Goal: Task Accomplishment & Management: Complete application form

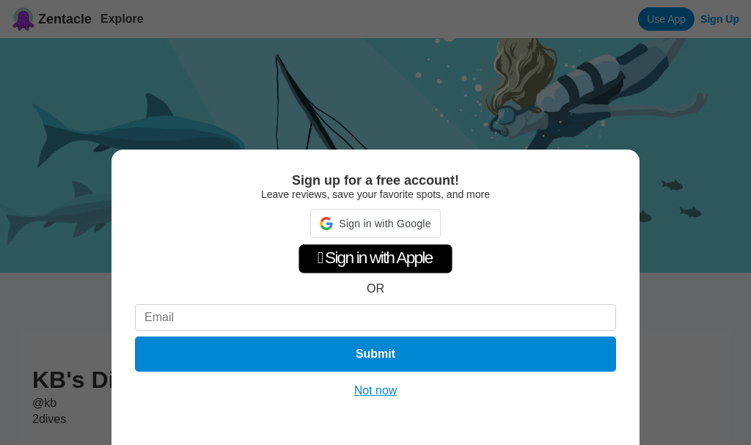
click at [376, 395] on button "Not now" at bounding box center [376, 391] width 52 height 15
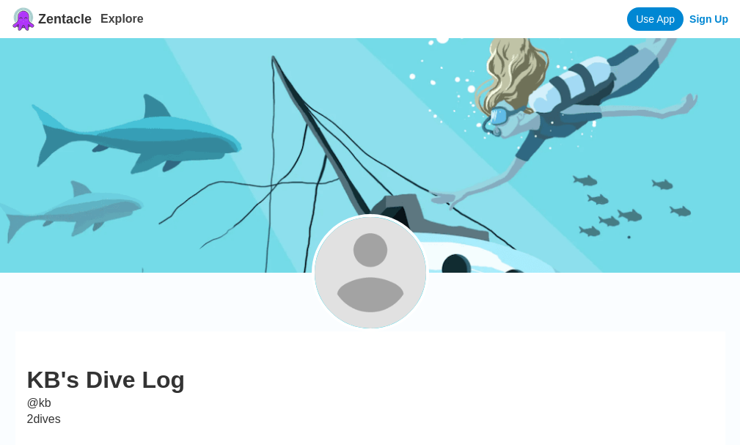
click at [715, 18] on link "Sign Up" at bounding box center [708, 19] width 39 height 12
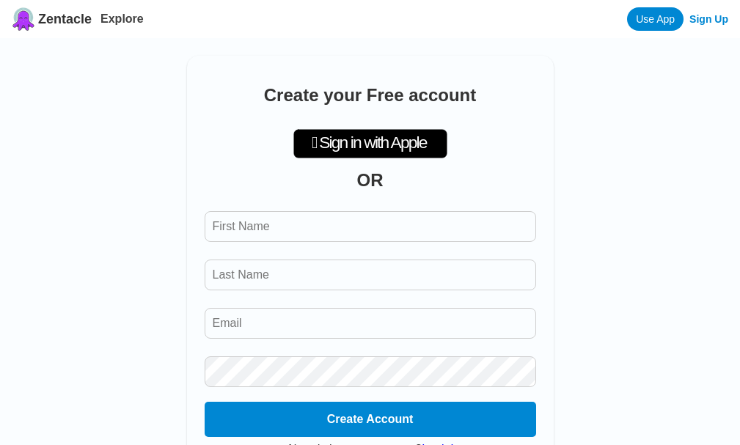
click at [329, 217] on div "Create your Free account  Sign in with Apple OR Create Account Already have an…" at bounding box center [370, 271] width 367 height 431
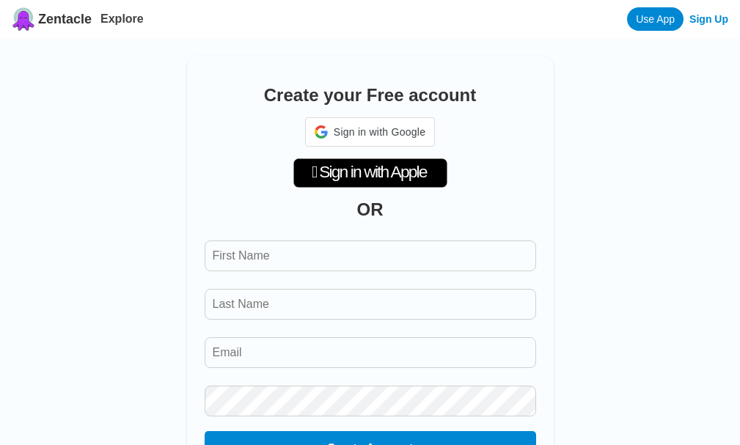
type input "Tim"
type input "David"
type input "timd42677@gmail.com"
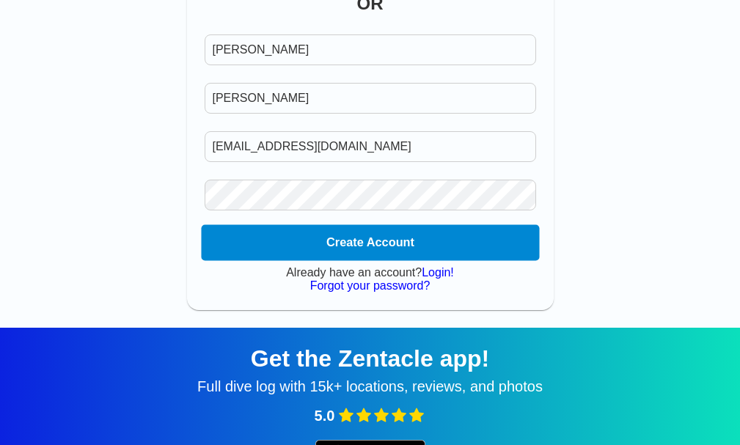
scroll to position [220, 0]
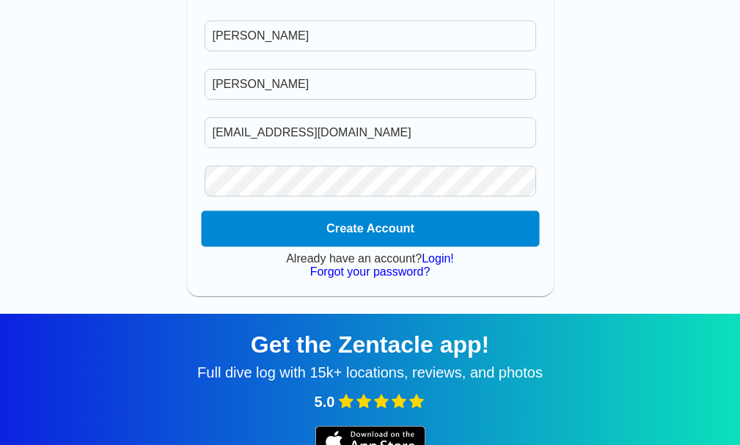
click at [388, 235] on button "Create Account" at bounding box center [370, 229] width 338 height 36
click at [389, 235] on button "Create Account" at bounding box center [370, 229] width 338 height 36
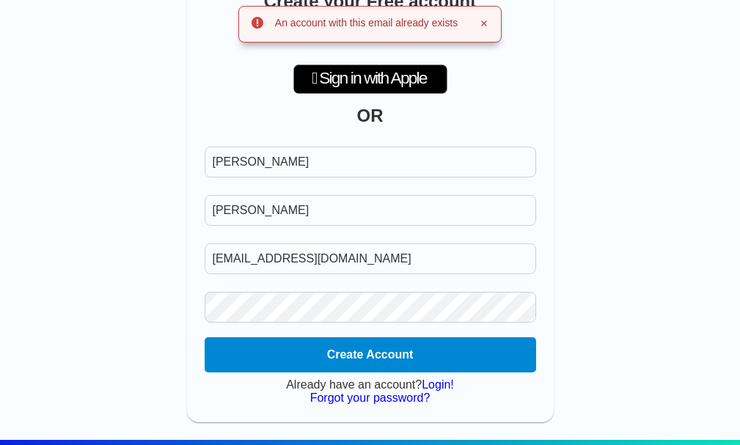
scroll to position [0, 0]
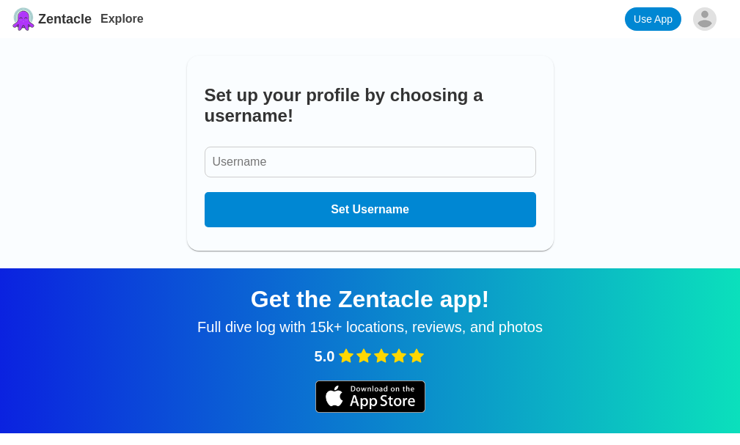
click at [329, 184] on form "Set Username" at bounding box center [370, 182] width 331 height 89
click at [340, 174] on input "Username" at bounding box center [370, 162] width 331 height 31
type input "buyadderallonline"
click at [354, 227] on button "Set Username" at bounding box center [370, 210] width 338 height 36
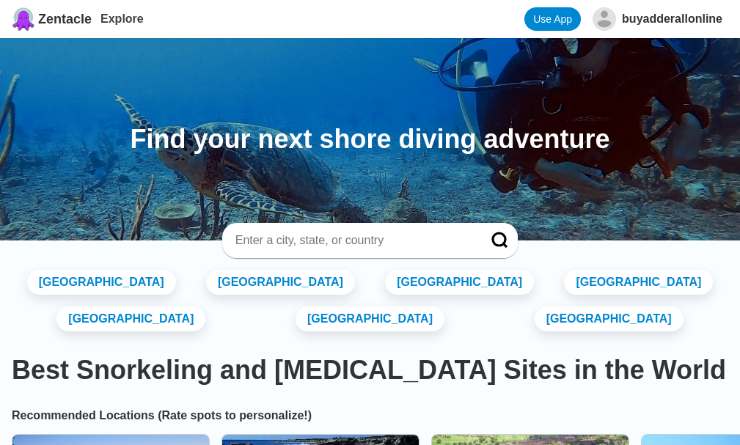
drag, startPoint x: 666, startPoint y: 21, endPoint x: 271, endPoint y: 147, distance: 414.0
click at [242, 144] on h2 "Find your next shore diving adventure" at bounding box center [370, 139] width 740 height 31
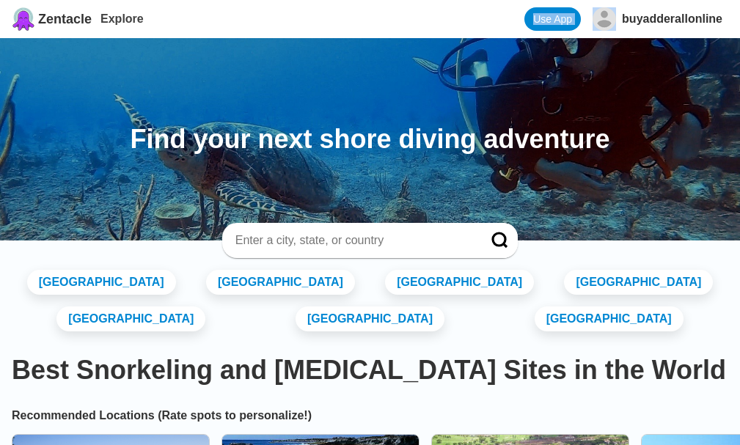
click at [547, 21] on link "Use App" at bounding box center [552, 18] width 56 height 23
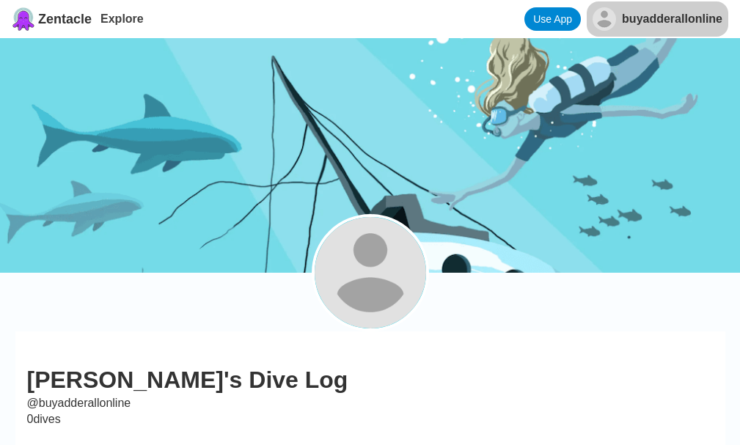
click at [650, 14] on html "Zentacle Explore Use App buyadderallonline [PERSON_NAME] 's Dive Log @ buyadder…" at bounding box center [370, 447] width 740 height 895
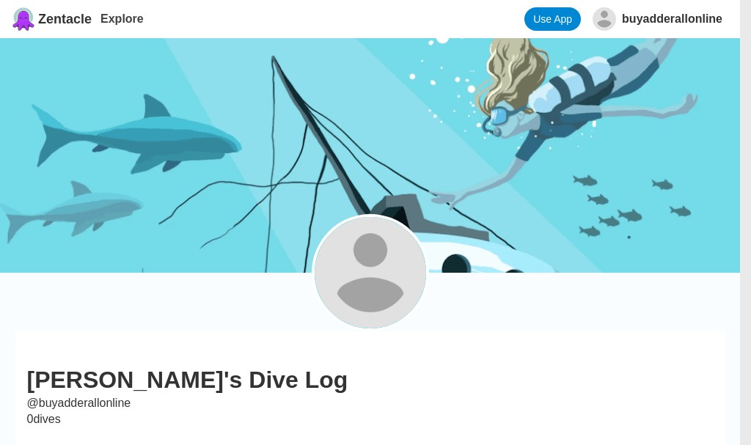
click at [651, 23] on html "Zentacle Explore Use App buyadderallonline [PERSON_NAME] buyadderallonline View…" at bounding box center [375, 447] width 751 height 895
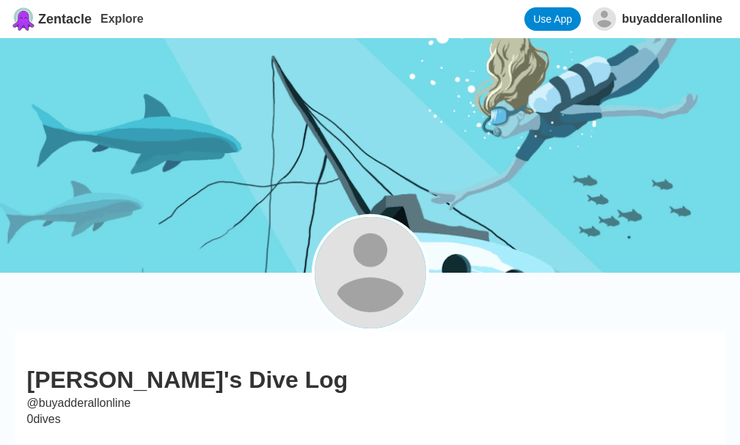
click at [651, 23] on html "Zentacle Explore Use App buyadderallonline [PERSON_NAME] 's Dive Log @ buyadder…" at bounding box center [370, 447] width 740 height 895
click at [653, 23] on html "Zentacle Explore Use App buyadderallonline [PERSON_NAME] 's Dive Log @ buyadder…" at bounding box center [370, 447] width 740 height 895
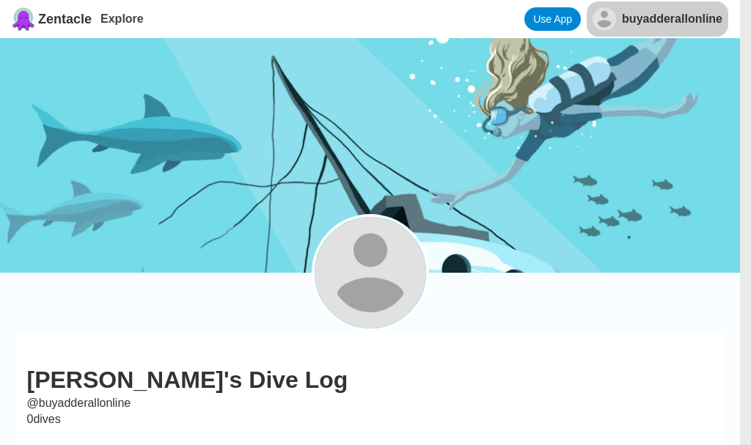
click at [653, 19] on html "Zentacle Explore Use App buyadderallonline [PERSON_NAME] buyadderallonline View…" at bounding box center [375, 447] width 751 height 895
